Goal: Check status: Check status

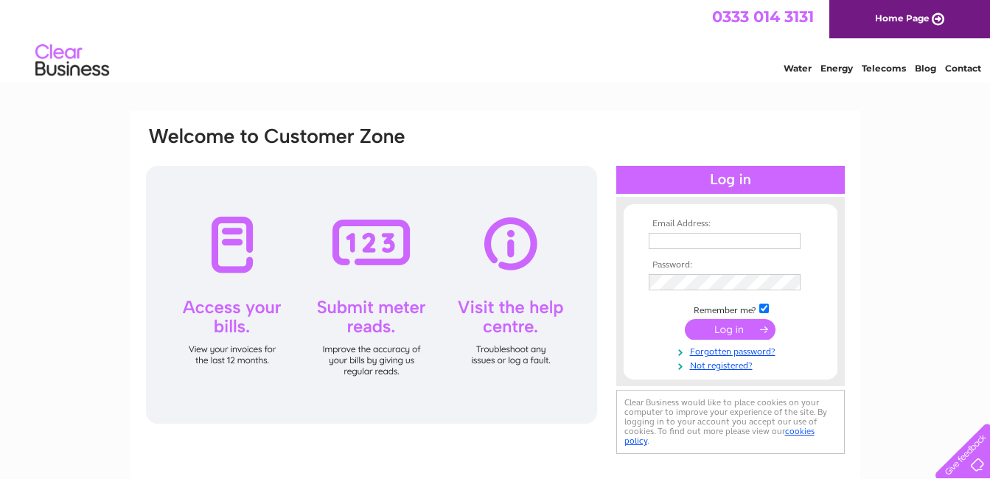
type input "[PERSON_NAME][EMAIL_ADDRESS][PERSON_NAME][DOMAIN_NAME]"
click at [750, 327] on input "submit" at bounding box center [730, 329] width 91 height 21
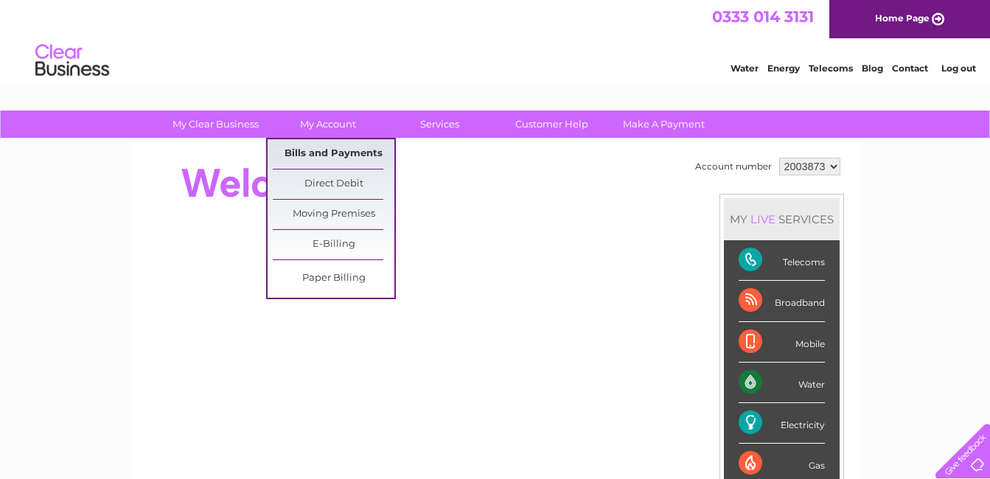
click at [321, 149] on link "Bills and Payments" at bounding box center [334, 153] width 122 height 29
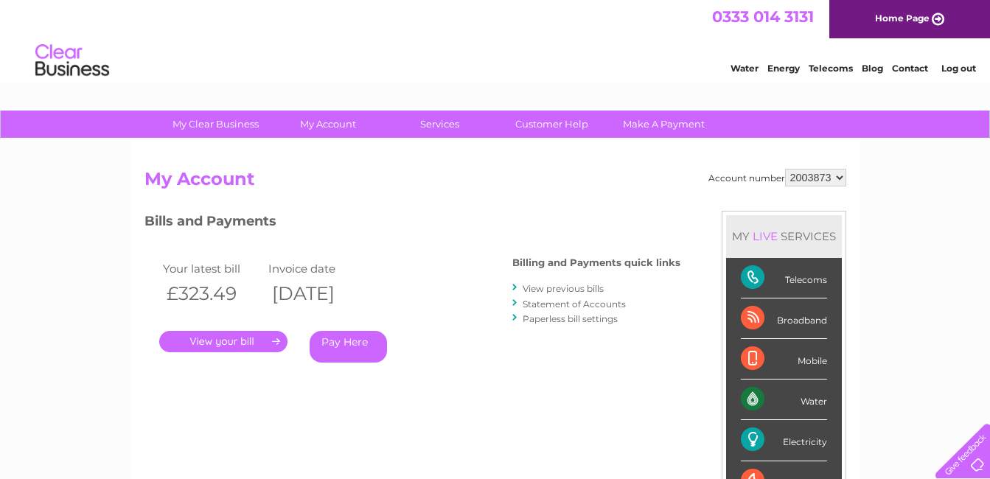
click at [260, 336] on link "." at bounding box center [223, 341] width 128 height 21
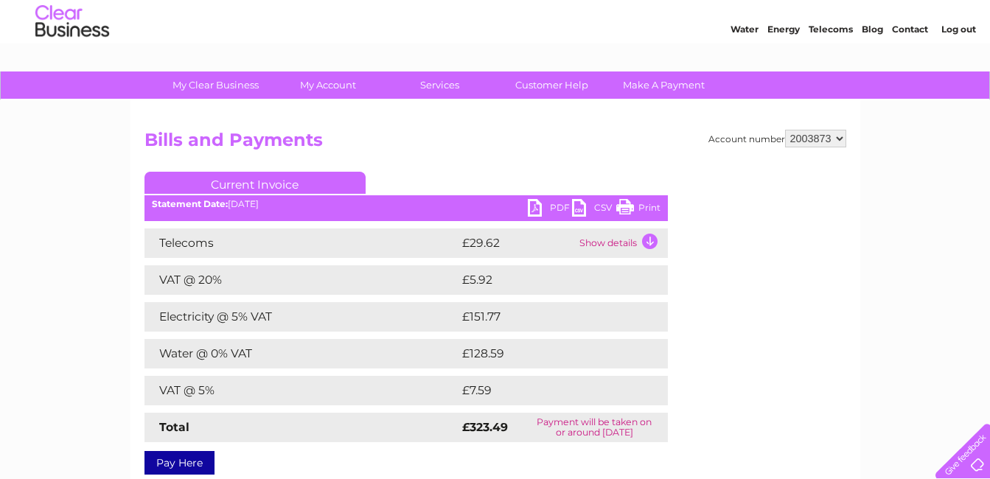
scroll to position [74, 0]
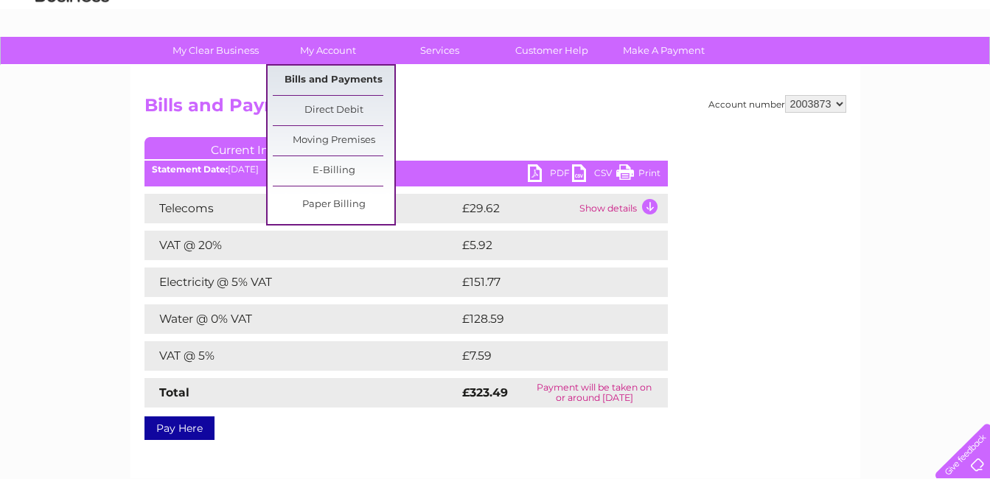
click at [319, 77] on link "Bills and Payments" at bounding box center [334, 80] width 122 height 29
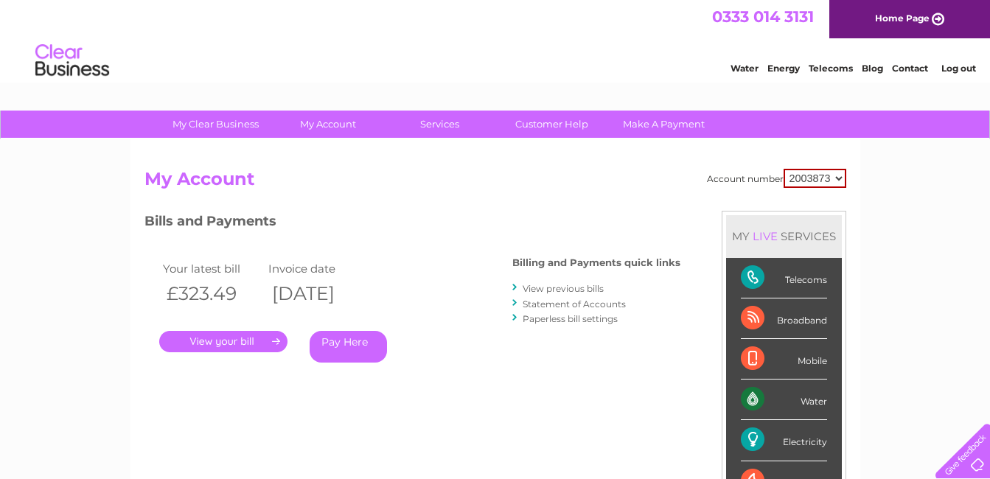
click at [527, 285] on link "View previous bills" at bounding box center [563, 288] width 81 height 11
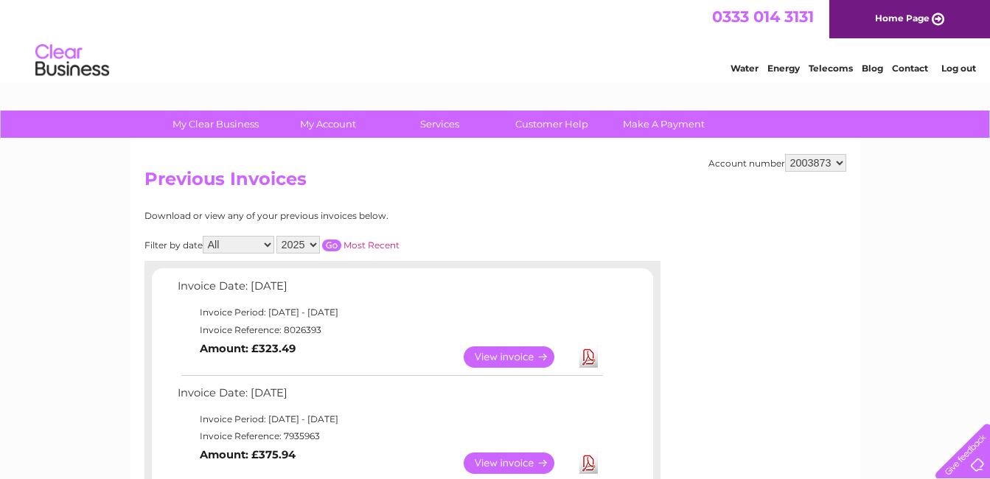
click at [493, 458] on link "View" at bounding box center [518, 463] width 108 height 21
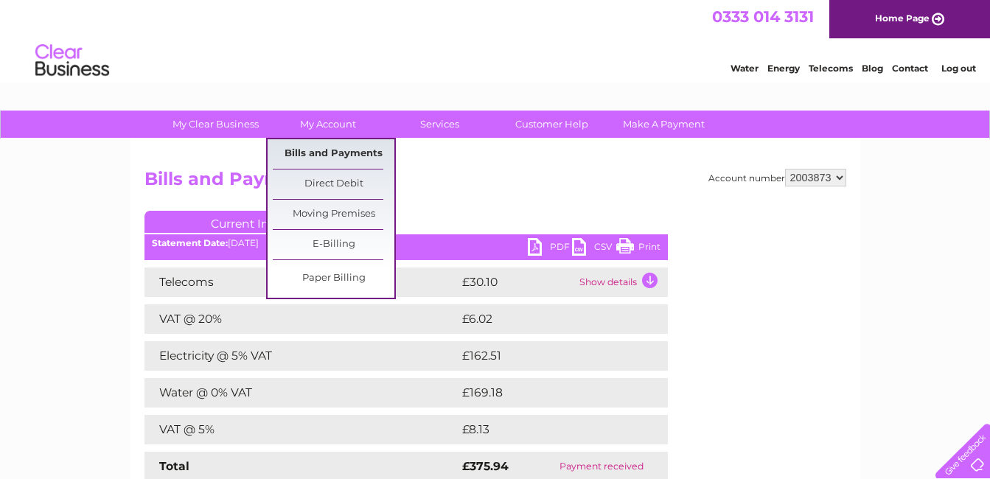
click at [323, 153] on link "Bills and Payments" at bounding box center [334, 153] width 122 height 29
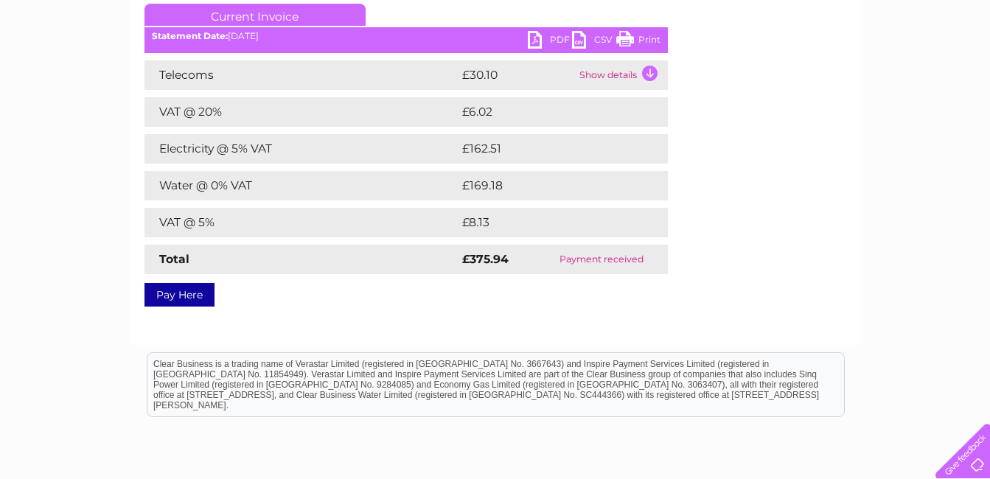
scroll to position [221, 0]
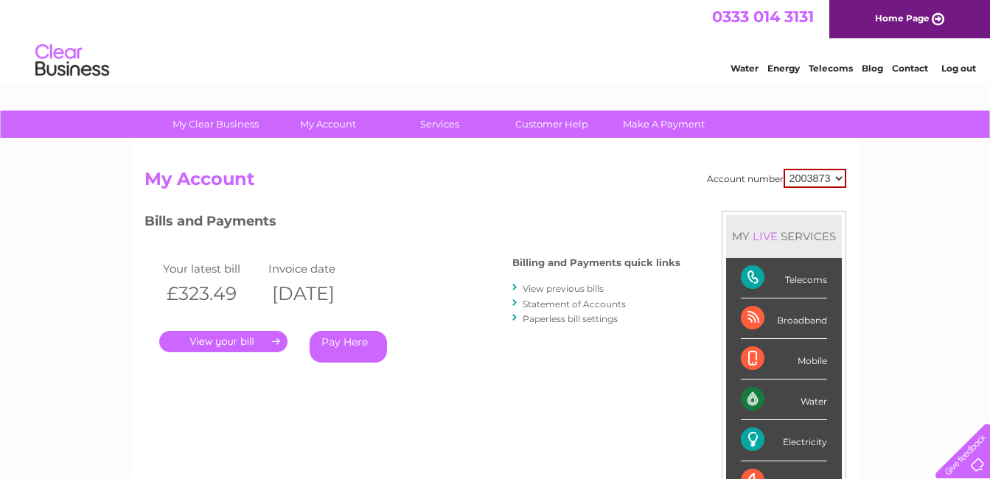
click at [252, 339] on link "." at bounding box center [223, 341] width 128 height 21
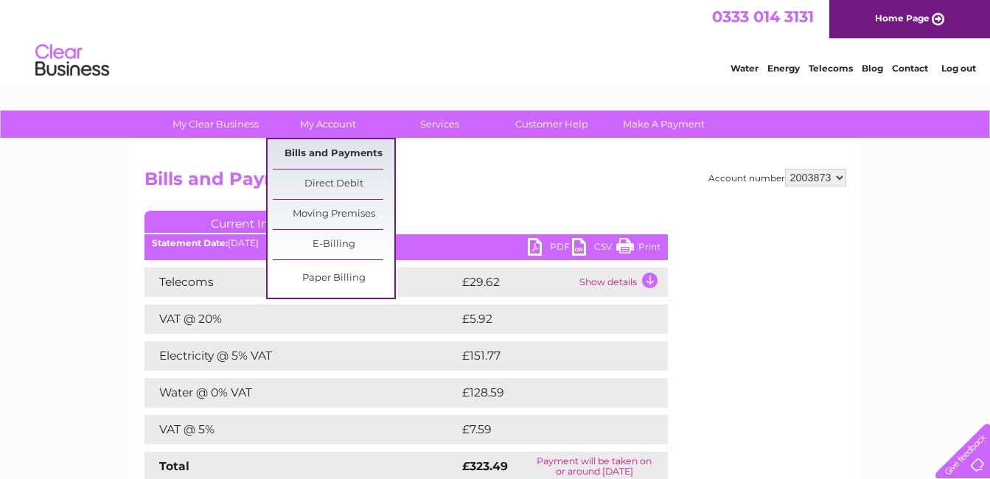
click at [340, 155] on link "Bills and Payments" at bounding box center [334, 153] width 122 height 29
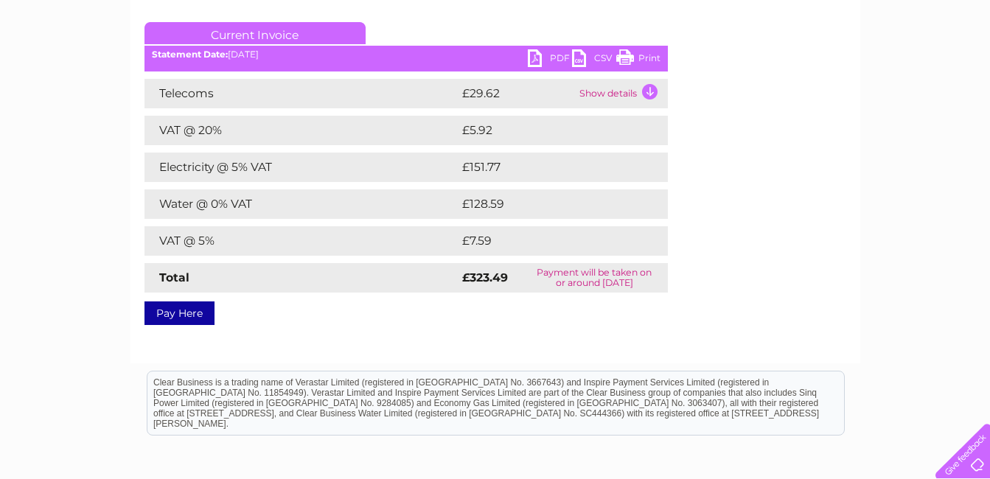
scroll to position [221, 0]
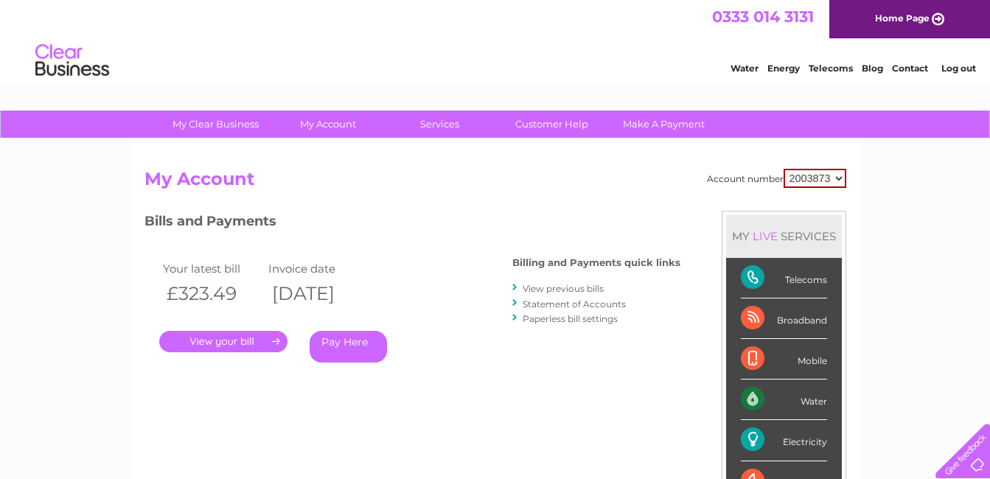
click at [562, 288] on link "View previous bills" at bounding box center [563, 288] width 81 height 11
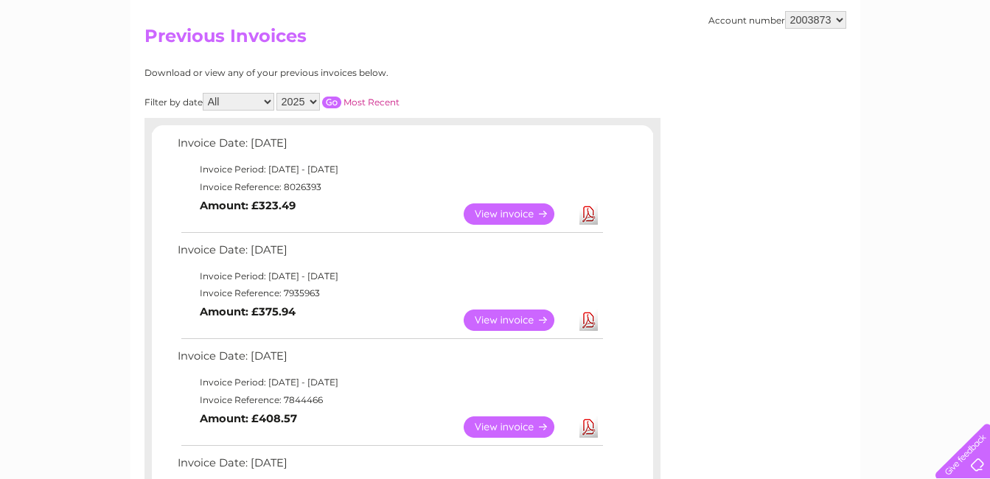
scroll to position [147, 0]
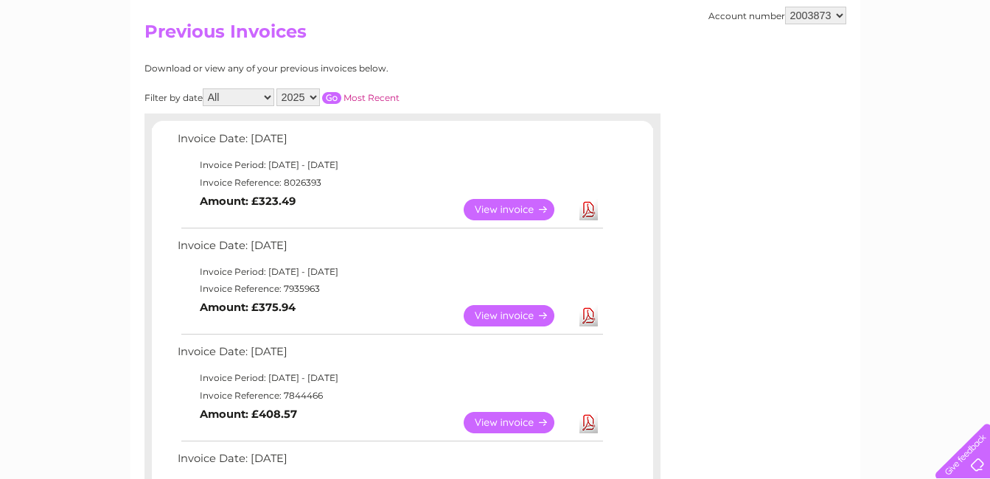
click at [494, 314] on link "View" at bounding box center [518, 315] width 108 height 21
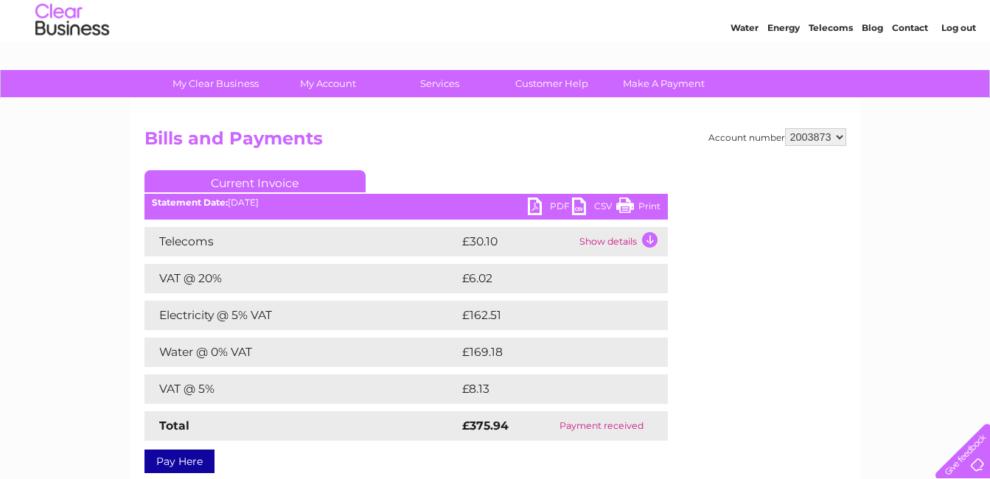
scroll to position [74, 0]
